Goal: Task Accomplishment & Management: Complete application form

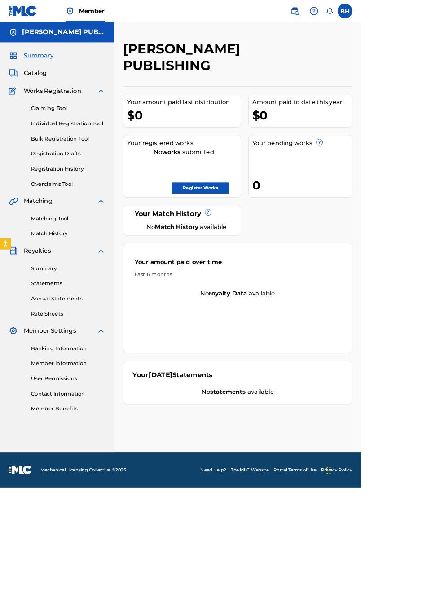
click at [279, 222] on link "Register Works" at bounding box center [244, 228] width 69 height 13
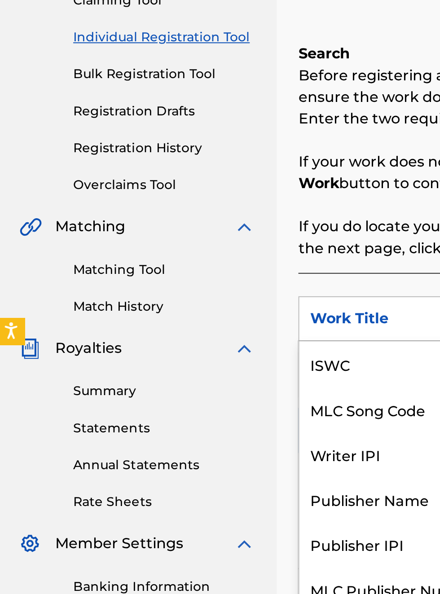
scroll to position [22, 0]
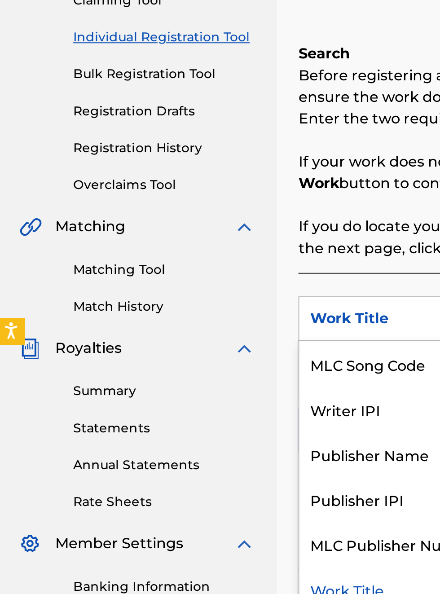
click at [212, 364] on div "Publisher Name" at bounding box center [204, 358] width 108 height 22
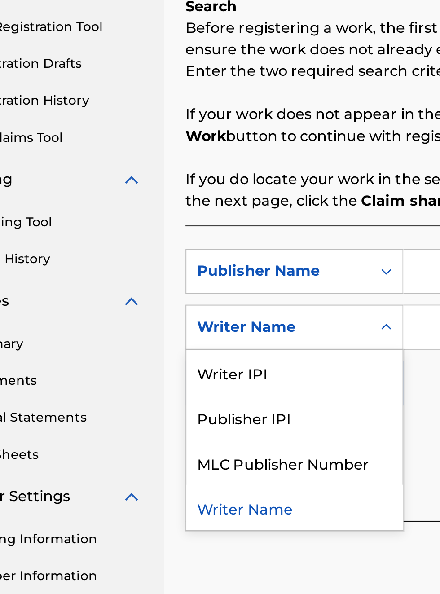
scroll to position [155, 57]
click at [199, 365] on div "Publisher IPI" at bounding box center [204, 364] width 108 height 22
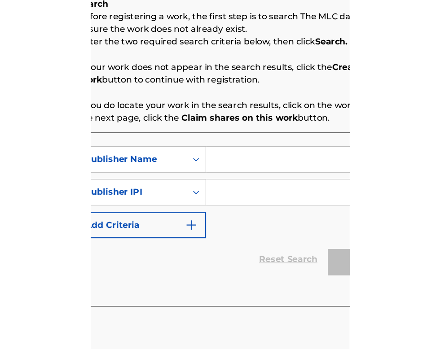
scroll to position [155, 161]
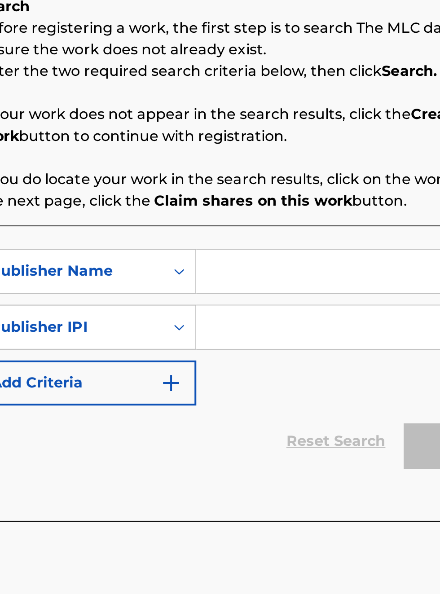
click at [290, 289] on input "Search Form" at bounding box center [344, 291] width 170 height 22
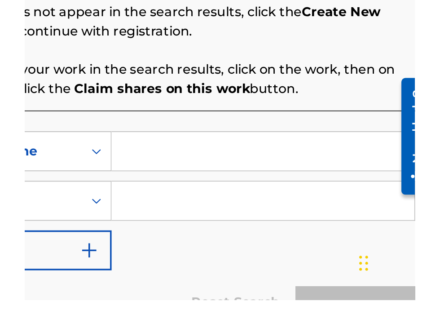
scroll to position [46, 0]
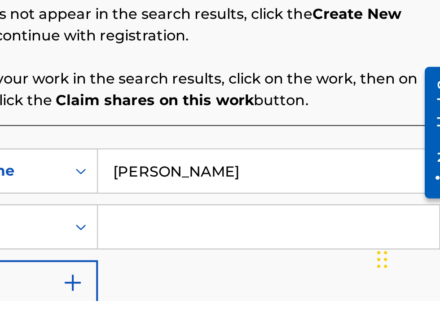
type input "[PERSON_NAME]"
click at [296, 273] on input "Search Form" at bounding box center [344, 273] width 170 height 22
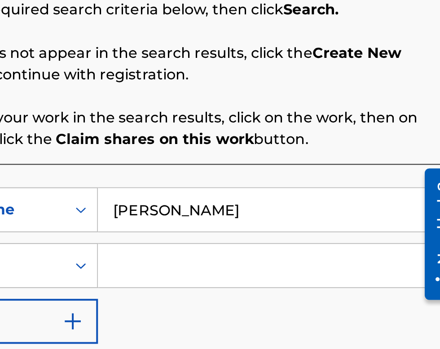
scroll to position [140, 210]
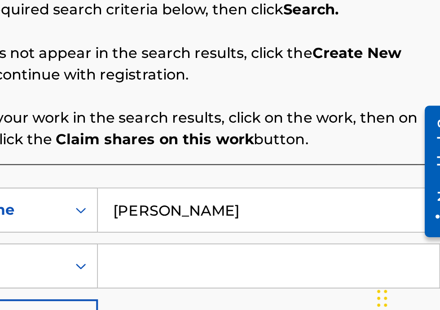
click at [289, 274] on input "Search Form" at bounding box center [344, 273] width 170 height 22
type input "00340604990"
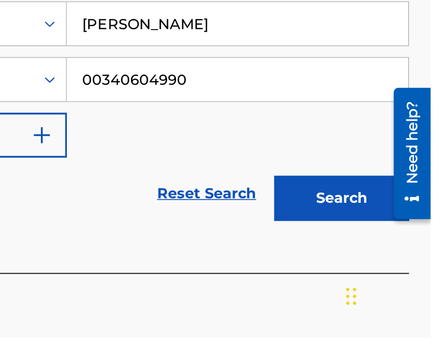
scroll to position [181, 227]
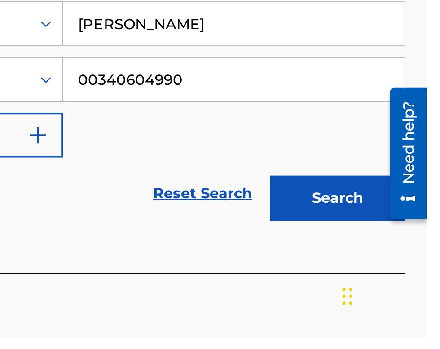
click at [399, 280] on button "Search" at bounding box center [395, 280] width 67 height 22
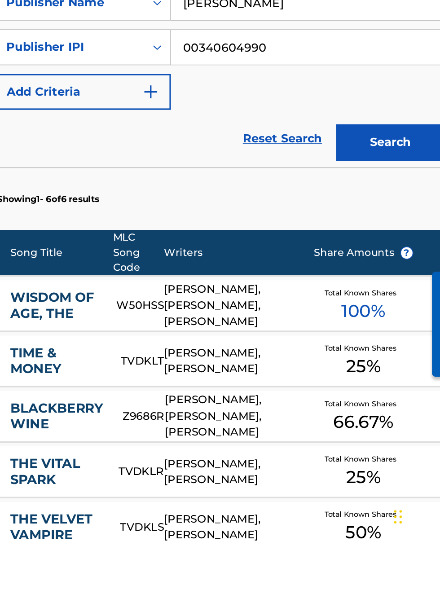
scroll to position [0, 0]
